Goal: Task Accomplishment & Management: Manage account settings

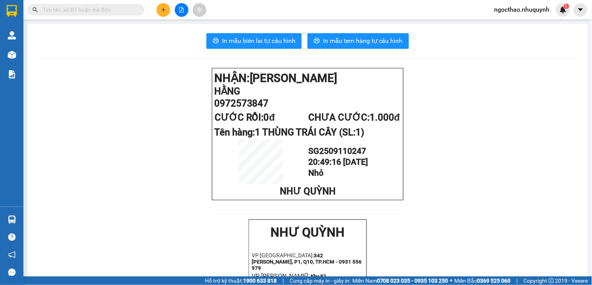
drag, startPoint x: 185, startPoint y: 12, endPoint x: 192, endPoint y: 14, distance: 7.2
click at [185, 12] on button at bounding box center [182, 10] width 14 height 14
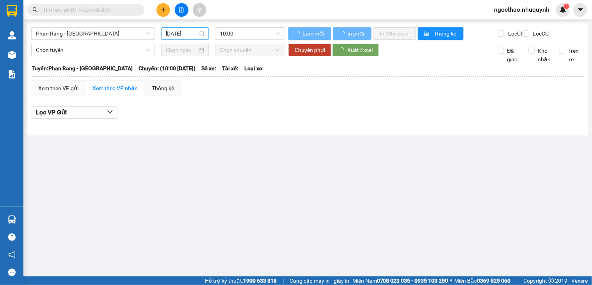
click at [195, 32] on input "12/09/2025" at bounding box center [182, 33] width 32 height 9
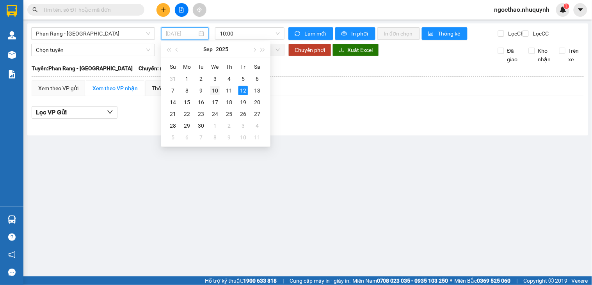
click at [221, 90] on td "10" at bounding box center [215, 91] width 14 height 12
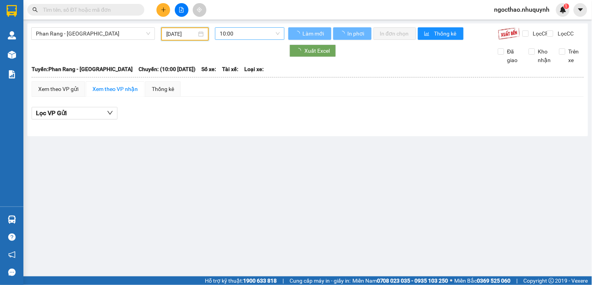
click at [256, 36] on span "10:00" at bounding box center [250, 34] width 60 height 12
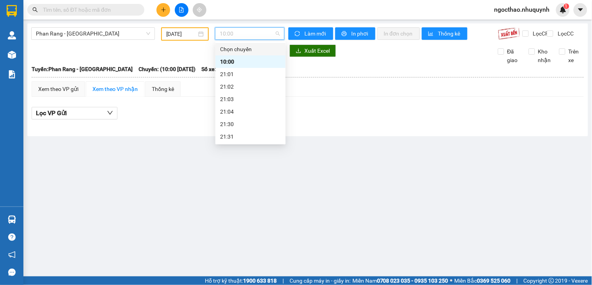
drag, startPoint x: 194, startPoint y: 37, endPoint x: 204, endPoint y: 45, distance: 13.0
click at [194, 36] on input "10/09/2025" at bounding box center [181, 34] width 31 height 9
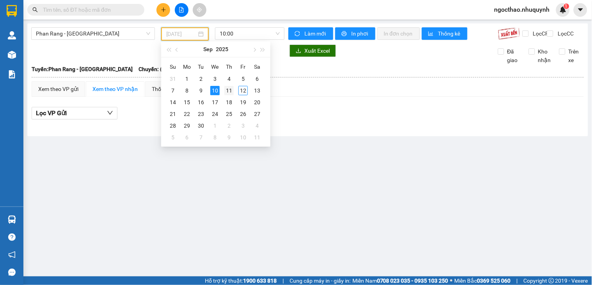
click at [231, 91] on div "11" at bounding box center [228, 90] width 9 height 9
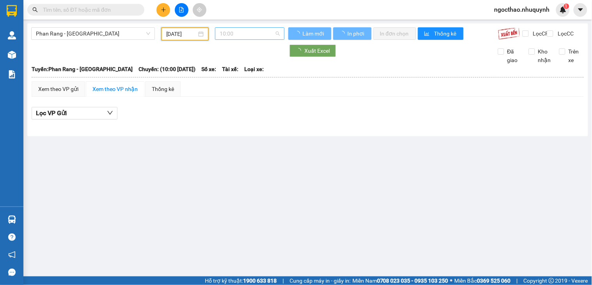
type input "11/09/2025"
click at [272, 36] on span "10:00" at bounding box center [250, 34] width 60 height 12
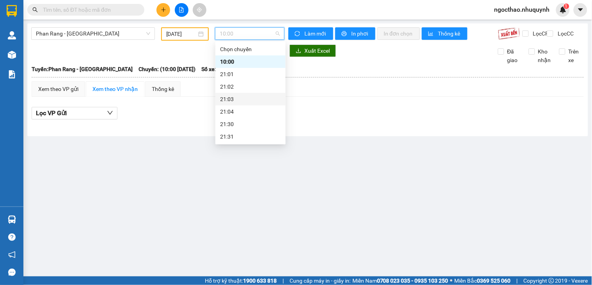
scroll to position [37, 0]
click at [239, 108] on div "22:00" at bounding box center [250, 111] width 61 height 9
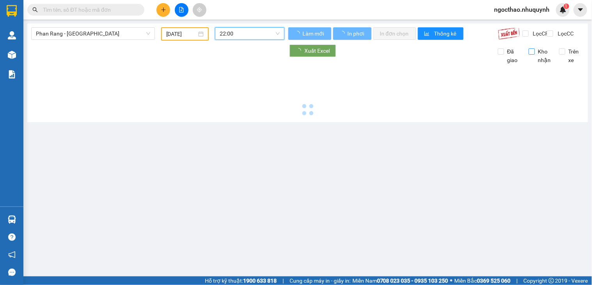
click at [535, 36] on span "Lọc CR" at bounding box center [540, 33] width 20 height 9
click at [530, 36] on input "Lọc CR" at bounding box center [525, 33] width 7 height 6
checkbox input "true"
click at [537, 60] on span "Kho nhận" at bounding box center [544, 55] width 19 height 17
click at [535, 55] on input "Kho nhận" at bounding box center [532, 51] width 6 height 6
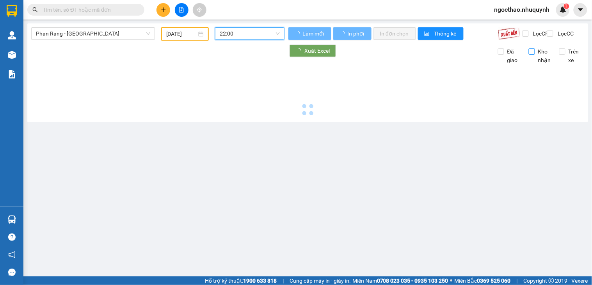
checkbox input "true"
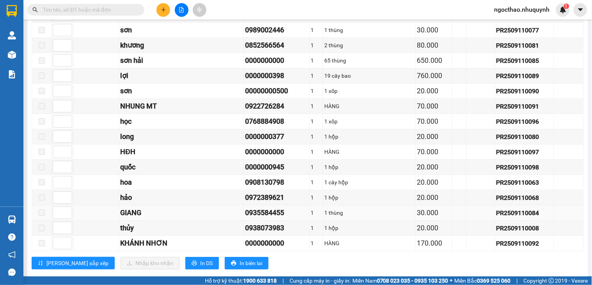
scroll to position [677, 0]
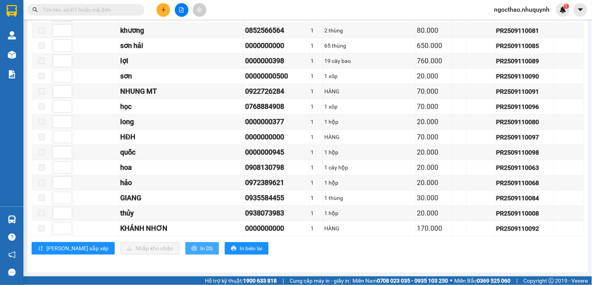
click at [192, 251] on icon "printer" at bounding box center [194, 247] width 5 height 5
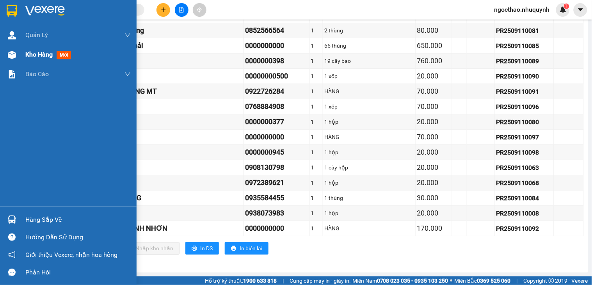
click at [17, 52] on div at bounding box center [12, 55] width 14 height 14
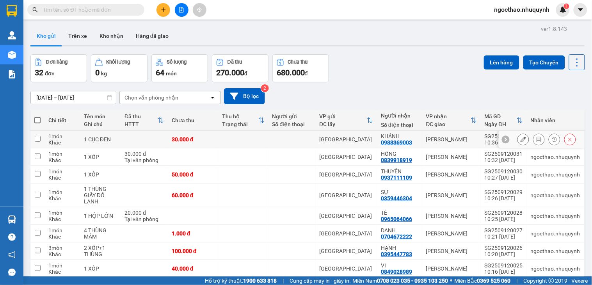
click at [536, 140] on icon at bounding box center [538, 139] width 5 height 5
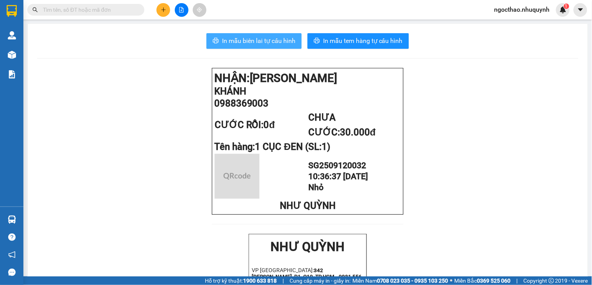
click at [282, 47] on button "In mẫu biên lai tự cấu hình" at bounding box center [253, 41] width 95 height 16
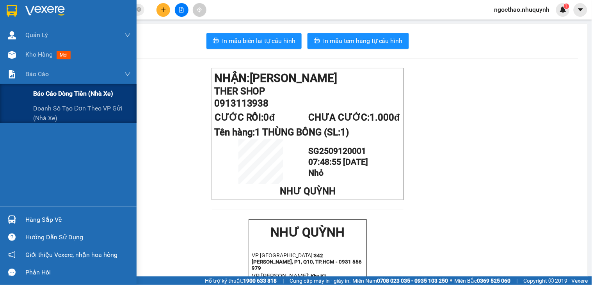
click at [73, 87] on div "Báo cáo dòng tiền (nhà xe)" at bounding box center [82, 94] width 98 height 20
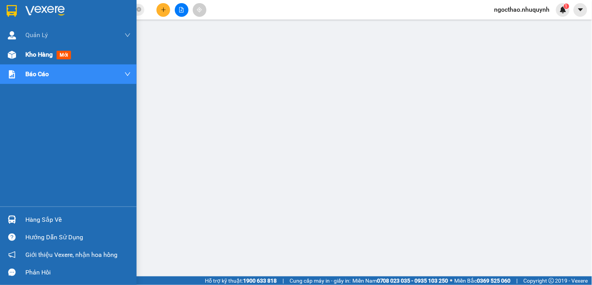
click at [37, 52] on span "Kho hàng" at bounding box center [38, 54] width 27 height 7
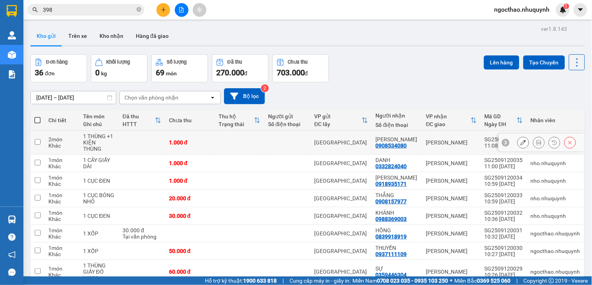
click at [533, 137] on button at bounding box center [538, 143] width 11 height 14
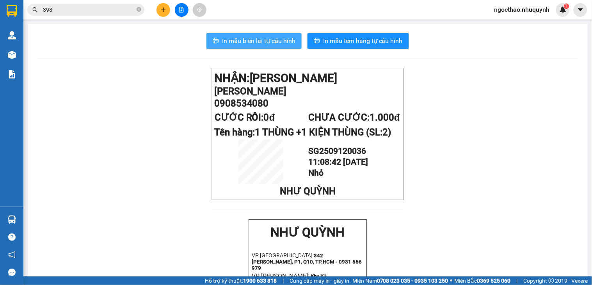
click at [259, 43] on span "In mẫu biên lai tự cấu hình" at bounding box center [258, 41] width 73 height 10
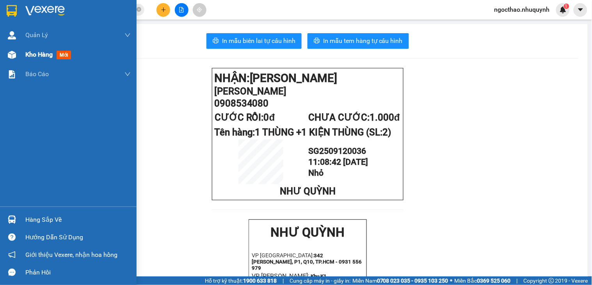
click at [39, 59] on div "Kho hàng mới" at bounding box center [49, 55] width 49 height 10
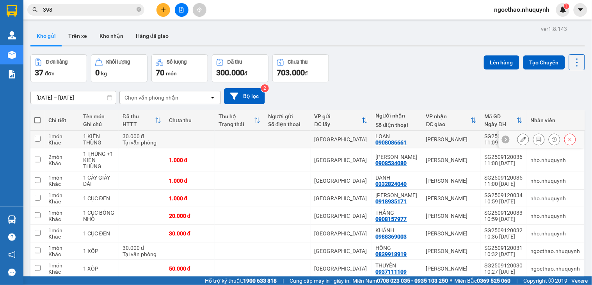
click at [533, 139] on button at bounding box center [538, 140] width 11 height 14
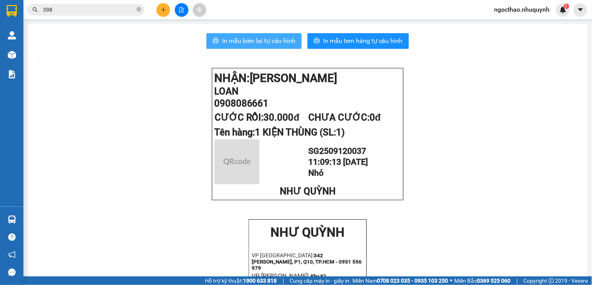
click at [271, 43] on span "In mẫu biên lai tự cấu hình" at bounding box center [258, 41] width 73 height 10
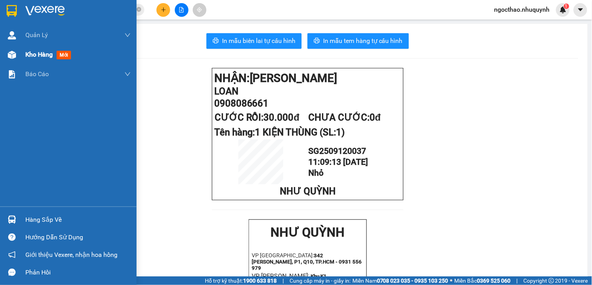
click at [23, 57] on div "Kho hàng mới" at bounding box center [68, 55] width 137 height 20
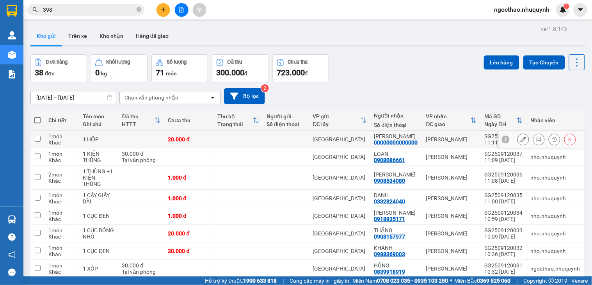
click at [523, 141] on div at bounding box center [546, 139] width 59 height 12
click at [536, 140] on icon at bounding box center [538, 139] width 5 height 5
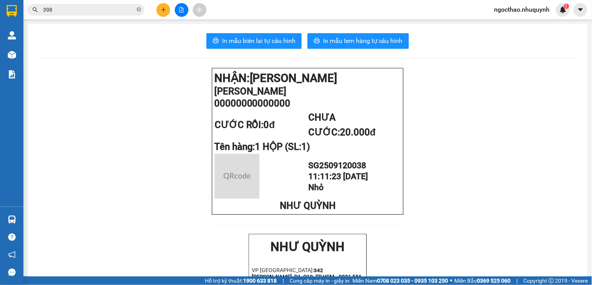
click at [277, 44] on span "In mẫu biên lai tự cấu hình" at bounding box center [258, 41] width 73 height 10
click at [124, 8] on input "398" at bounding box center [89, 9] width 92 height 9
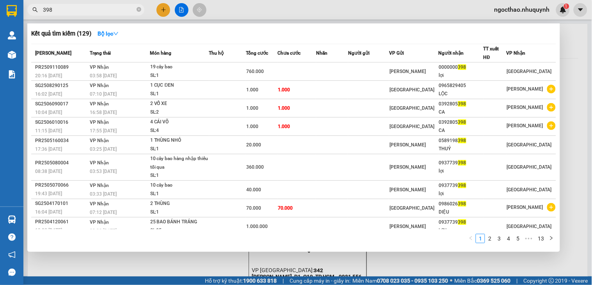
click at [124, 8] on input "398" at bounding box center [89, 9] width 92 height 9
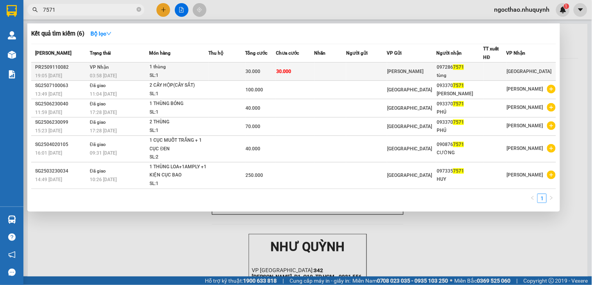
type input "7571"
click at [470, 71] on div "tùng" at bounding box center [460, 75] width 46 height 8
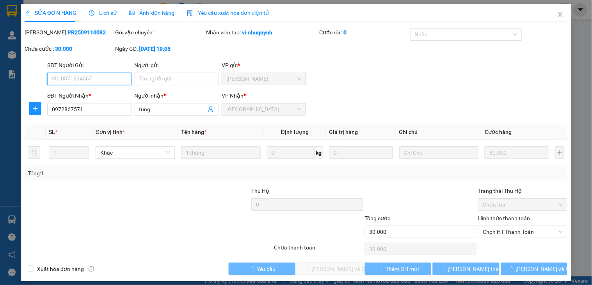
type input "0972867571"
type input "tùng"
type input "30.000"
click at [510, 233] on span "Chọn HT Thanh Toán" at bounding box center [523, 232] width 80 height 12
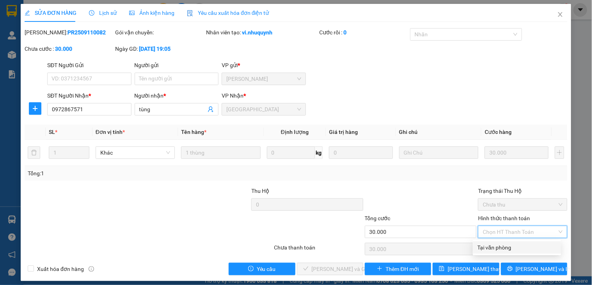
drag, startPoint x: 508, startPoint y: 247, endPoint x: 504, endPoint y: 245, distance: 4.8
click at [506, 246] on div "Tại văn phòng" at bounding box center [517, 247] width 79 height 9
type input "0"
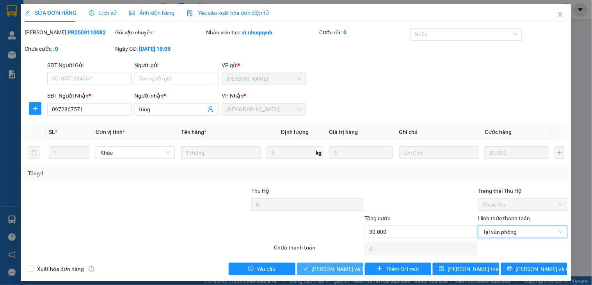
click at [315, 270] on span "[PERSON_NAME] và Giao hàng" at bounding box center [349, 269] width 75 height 9
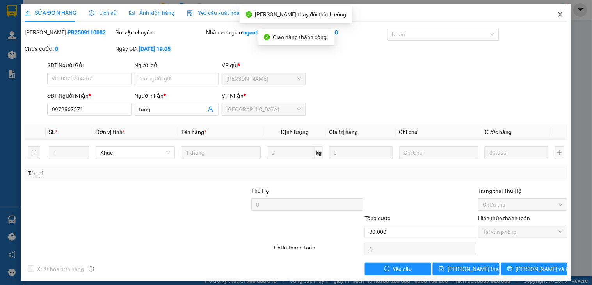
click at [549, 14] on span "Close" at bounding box center [560, 15] width 22 height 22
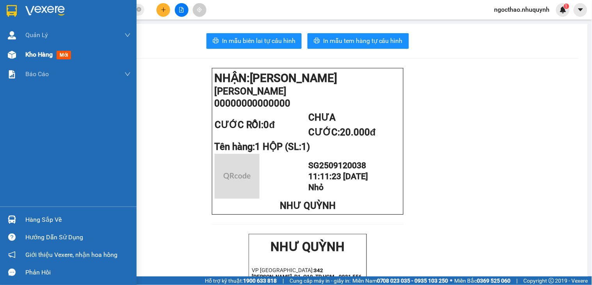
click at [32, 52] on span "Kho hàng" at bounding box center [38, 54] width 27 height 7
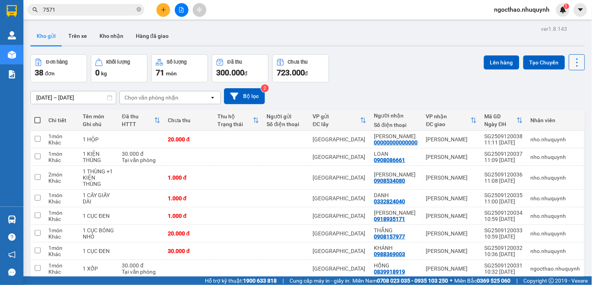
click at [572, 60] on icon at bounding box center [577, 62] width 11 height 11
click at [557, 112] on span "Làm mới" at bounding box center [558, 112] width 21 height 8
drag, startPoint x: 570, startPoint y: 61, endPoint x: 586, endPoint y: 34, distance: 31.1
click at [572, 60] on icon at bounding box center [577, 62] width 11 height 11
click at [557, 106] on li "Làm mới" at bounding box center [555, 112] width 59 height 14
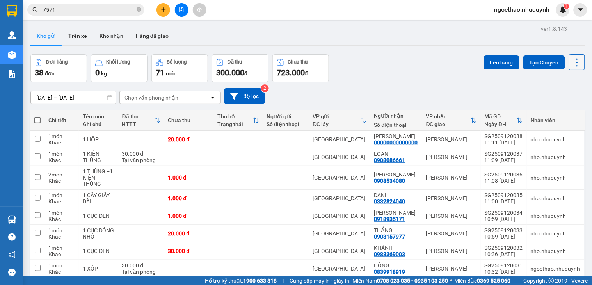
click at [575, 60] on button at bounding box center [577, 62] width 16 height 16
click at [560, 110] on span "Làm mới" at bounding box center [558, 112] width 21 height 8
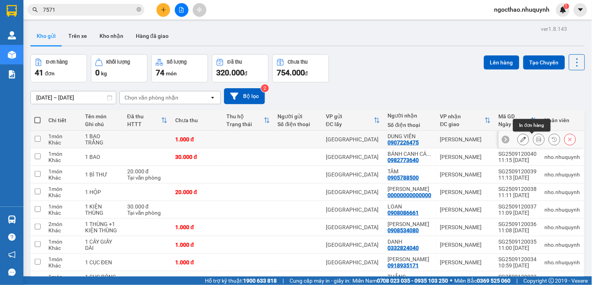
click at [536, 142] on icon at bounding box center [538, 139] width 5 height 5
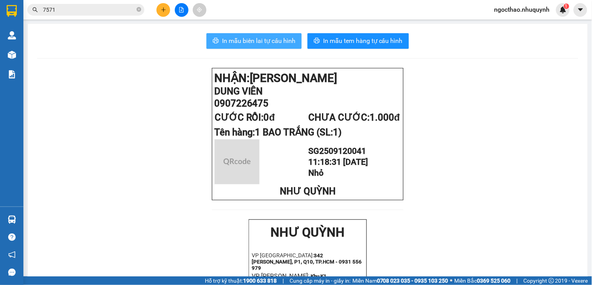
drag, startPoint x: 244, startPoint y: 33, endPoint x: 267, endPoint y: 39, distance: 24.2
click at [244, 33] on button "In mẫu biên lai tự cấu hình" at bounding box center [253, 41] width 95 height 16
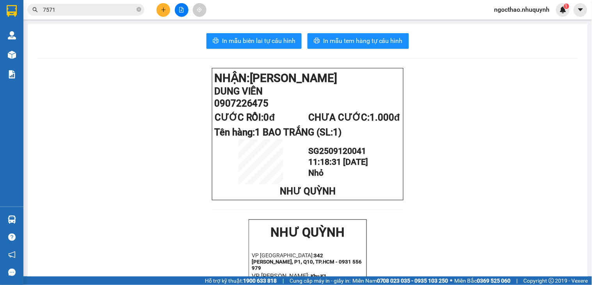
click at [16, 51] on div at bounding box center [12, 55] width 14 height 14
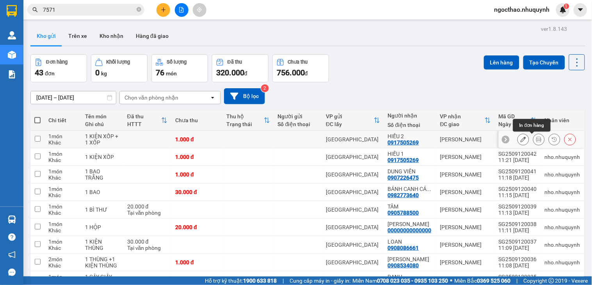
click at [536, 139] on icon at bounding box center [538, 139] width 5 height 5
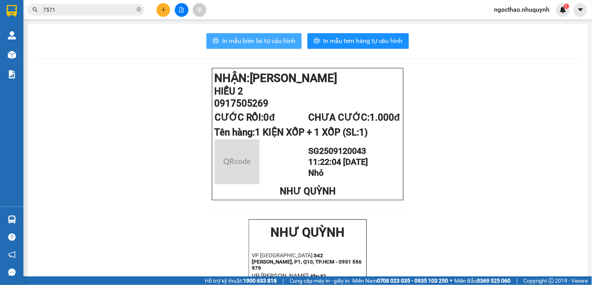
click at [259, 41] on span "In mẫu biên lai tự cấu hình" at bounding box center [258, 41] width 73 height 10
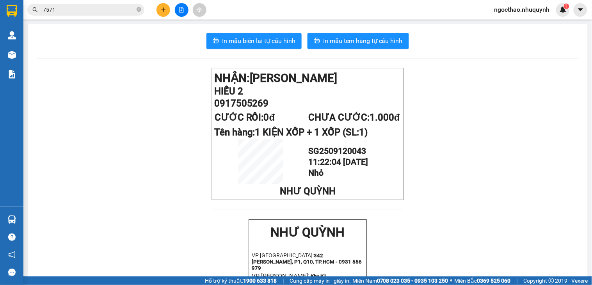
click at [68, 3] on div "Kết quả tìm kiếm ( 6 ) Bộ lọc Mã ĐH Trạng thái Món hàng Thu hộ Tổng cước Chưa c…" at bounding box center [76, 10] width 152 height 14
click at [71, 6] on input "7571" at bounding box center [89, 9] width 92 height 9
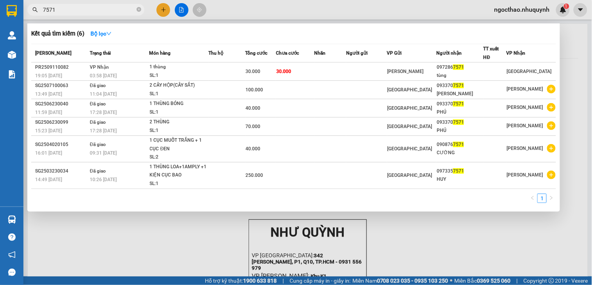
click at [71, 6] on input "7571" at bounding box center [89, 9] width 92 height 9
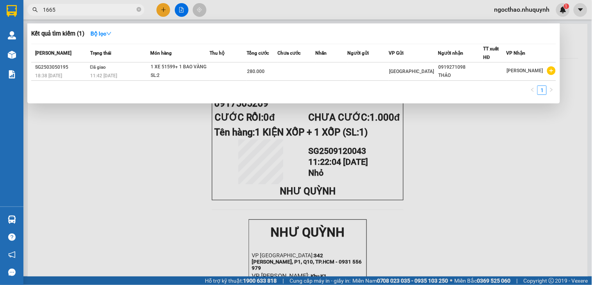
type input "1665"
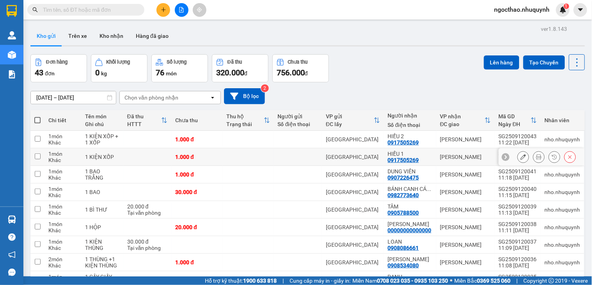
click at [536, 158] on icon at bounding box center [538, 156] width 5 height 5
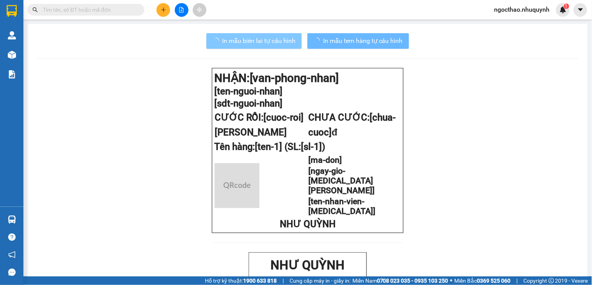
click at [263, 44] on span "In mẫu biên lai tự cấu hình" at bounding box center [258, 41] width 73 height 10
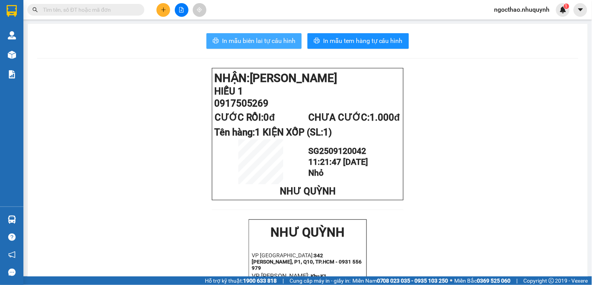
click at [286, 39] on span "In mẫu biên lai tự cấu hình" at bounding box center [258, 41] width 73 height 10
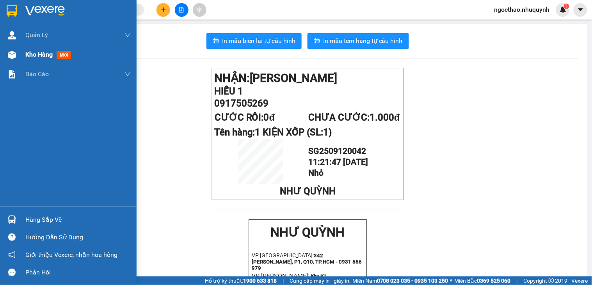
click at [31, 51] on span "Kho hàng" at bounding box center [38, 54] width 27 height 7
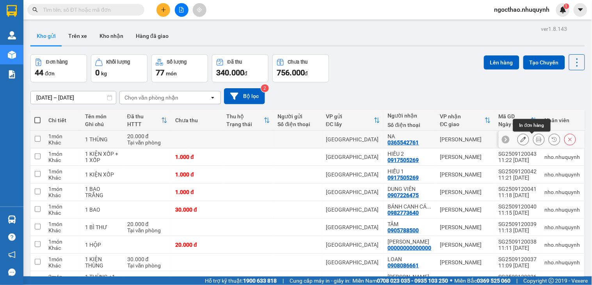
click at [536, 138] on icon at bounding box center [538, 139] width 5 height 5
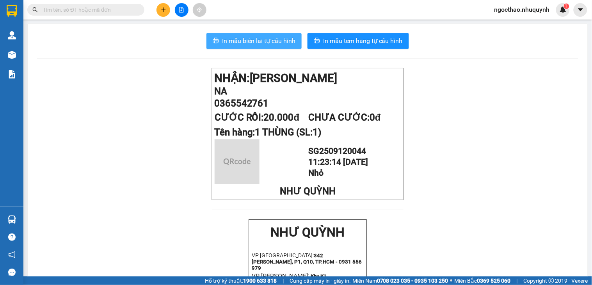
click at [249, 45] on span "In mẫu biên lai tự cấu hình" at bounding box center [258, 41] width 73 height 10
